Goal: Transaction & Acquisition: Purchase product/service

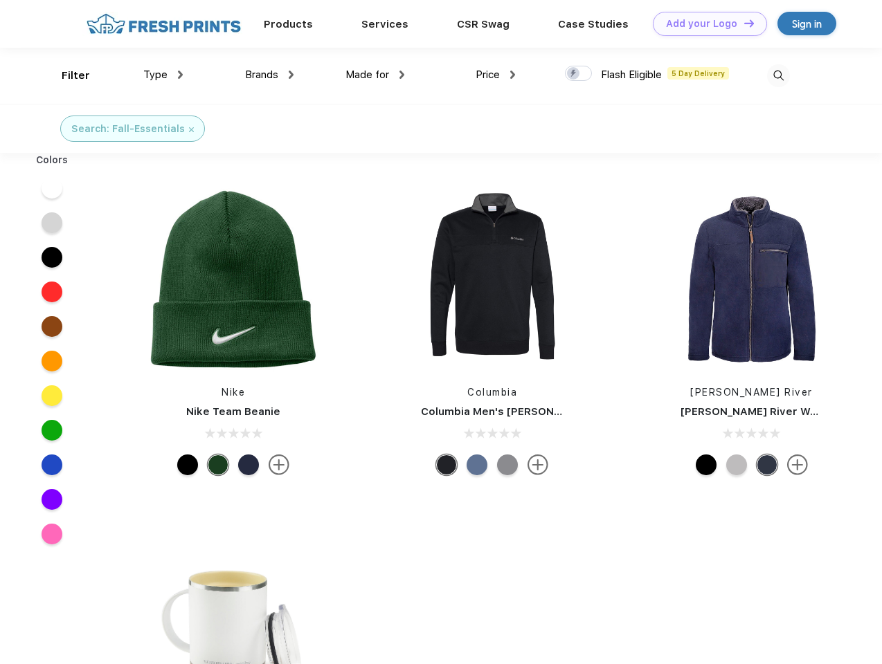
click at [705, 24] on link "Add your Logo Design Tool" at bounding box center [710, 24] width 114 height 24
click at [0, 0] on div "Design Tool" at bounding box center [0, 0] width 0 height 0
click at [743, 23] on link "Add your Logo Design Tool" at bounding box center [710, 24] width 114 height 24
click at [66, 75] on div "Filter" at bounding box center [76, 76] width 28 height 16
click at [163, 75] on span "Type" at bounding box center [155, 75] width 24 height 12
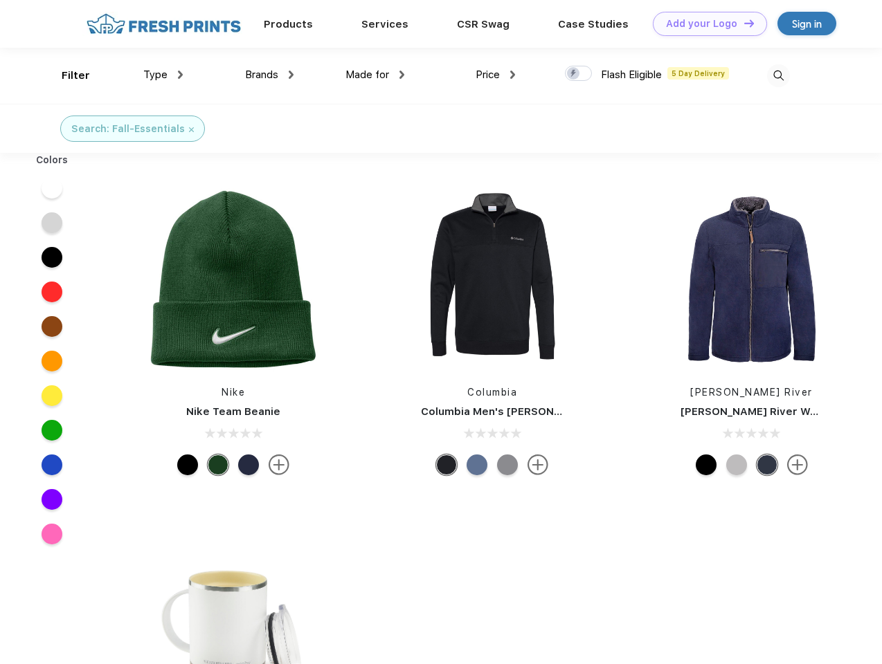
click at [269, 75] on span "Brands" at bounding box center [261, 75] width 33 height 12
click at [375, 75] on span "Made for" at bounding box center [367, 75] width 44 height 12
click at [496, 75] on span "Price" at bounding box center [488, 75] width 24 height 12
click at [579, 74] on div at bounding box center [578, 73] width 27 height 15
click at [574, 74] on input "checkbox" at bounding box center [569, 69] width 9 height 9
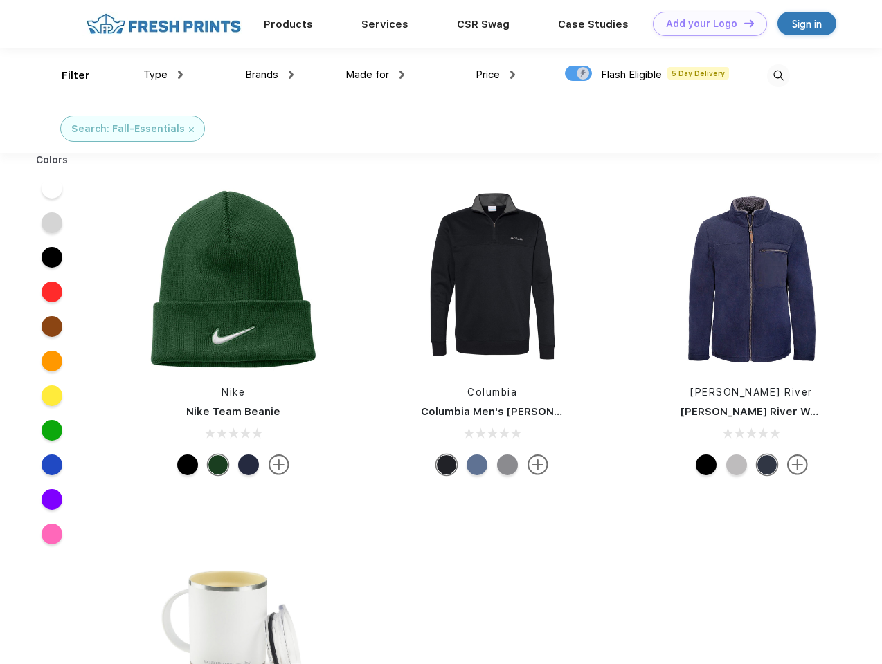
click at [778, 75] on img at bounding box center [778, 75] width 23 height 23
